Goal: Information Seeking & Learning: Find specific fact

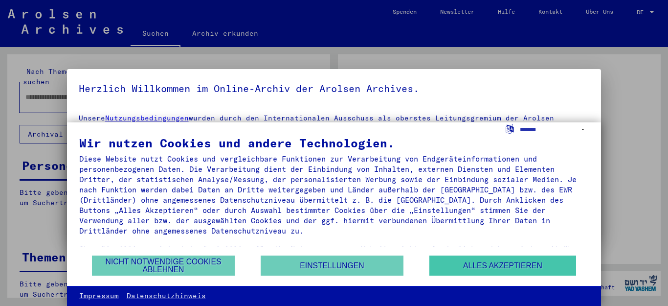
type input "****"
click at [524, 267] on button "Alles akzeptieren" at bounding box center [502, 265] width 147 height 20
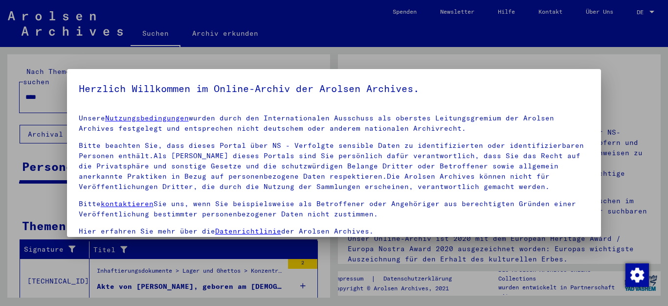
click at [601, 241] on div "Herzlich Willkommen im Online-Archiv der Arolsen Archives. Unsere Nutzungsbedin…" at bounding box center [334, 153] width 668 height 306
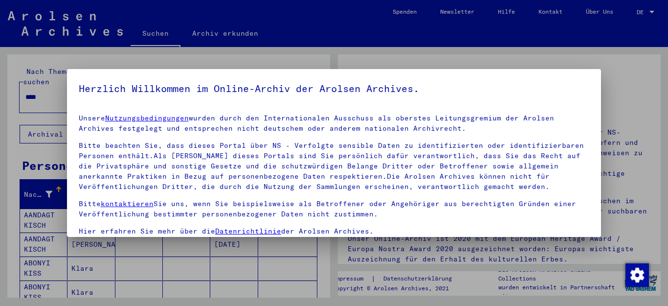
click at [561, 81] on h5 "Herzlich Willkommen im Online-Archiv der Arolsen Archives." at bounding box center [334, 89] width 511 height 16
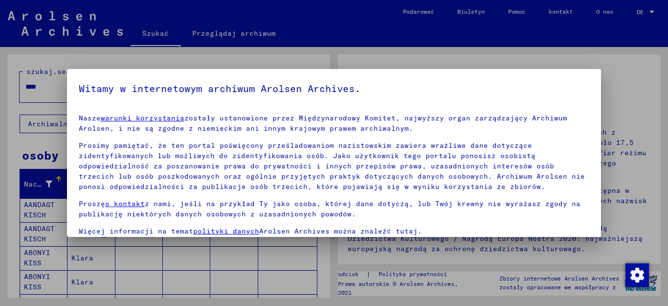
scroll to position [79, 0]
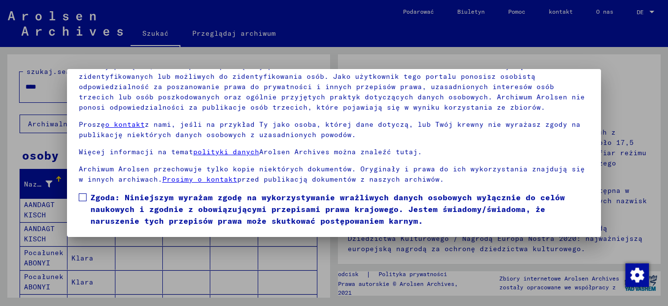
click at [84, 197] on span at bounding box center [83, 197] width 8 height 8
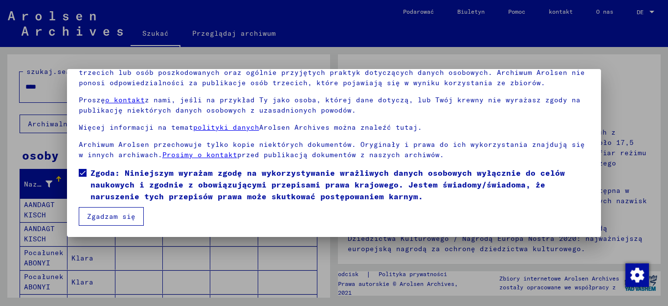
click at [115, 217] on font "Zgadzam się" at bounding box center [111, 216] width 48 height 9
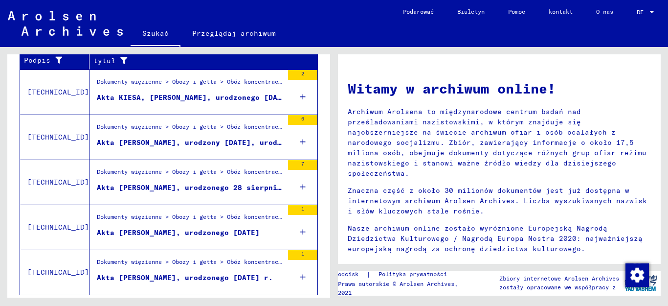
scroll to position [378, 0]
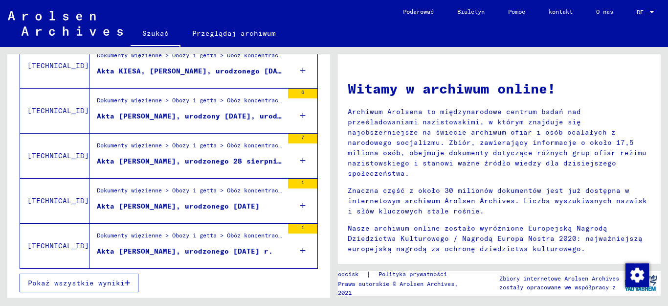
click at [330, 263] on div "szukaj.searchTxt **** close przycisk wyszukiwania Archiwalne jednostki drzewa o…" at bounding box center [167, 172] width 334 height 250
click at [113, 285] on font "Pokaż wszystkie wyniki" at bounding box center [76, 282] width 97 height 9
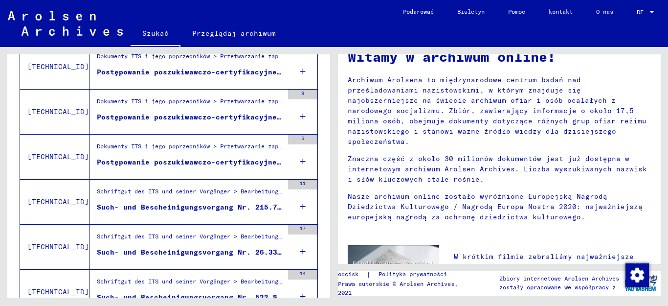
scroll to position [1129, 0]
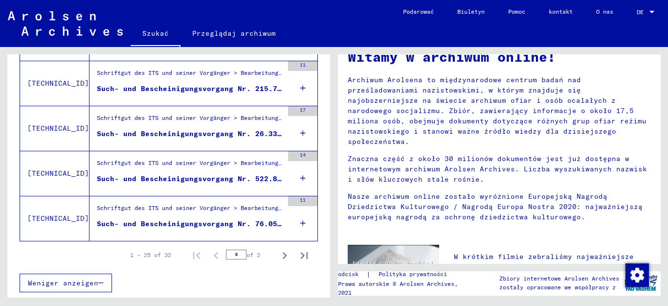
click at [283, 255] on icon "Next page" at bounding box center [285, 255] width 4 height 7
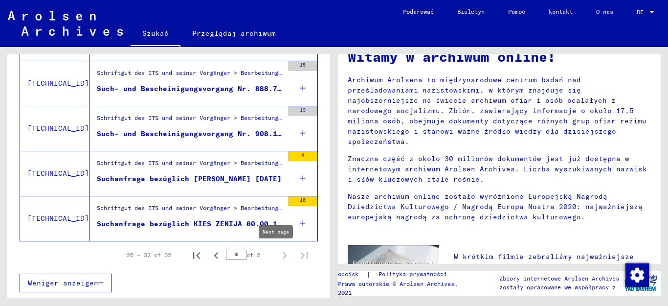
type input "*"
click at [283, 255] on icon "Next page" at bounding box center [285, 255] width 4 height 7
